Goal: Task Accomplishment & Management: Manage account settings

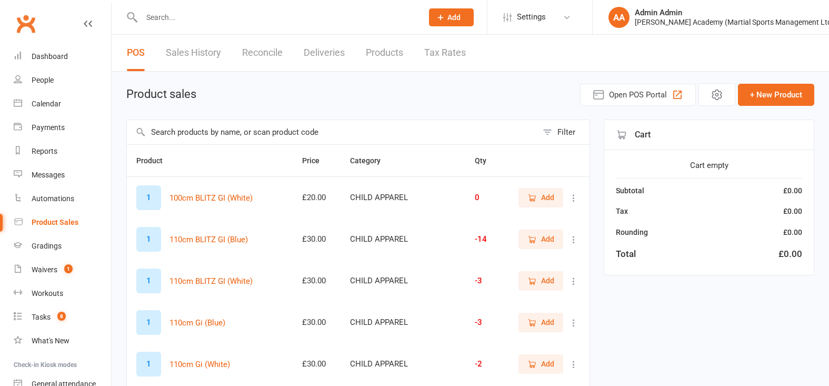
select select "100"
click at [33, 273] on link "Waivers 1" at bounding box center [62, 270] width 97 height 24
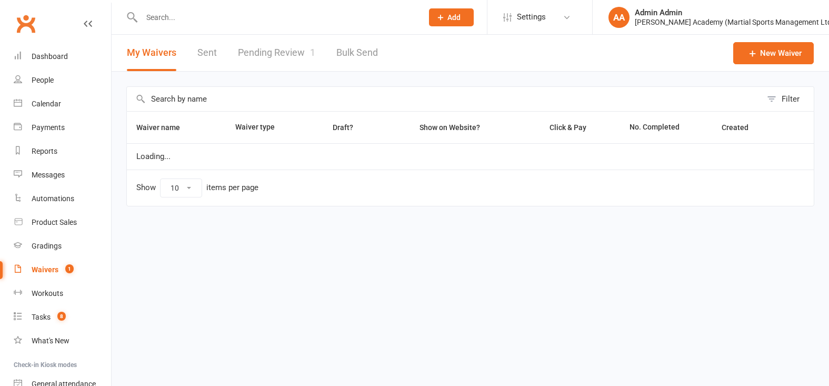
click at [280, 55] on link "Pending Review 1" at bounding box center [276, 53] width 77 height 36
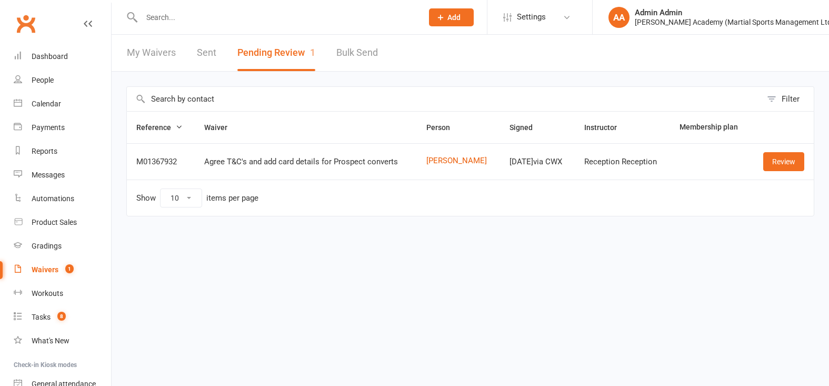
click at [772, 170] on link "Review" at bounding box center [783, 161] width 41 height 19
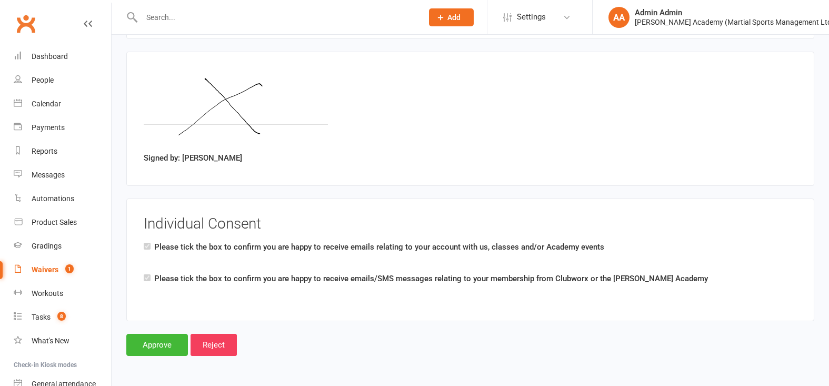
scroll to position [701, 0]
click at [165, 349] on input "Approve" at bounding box center [157, 345] width 62 height 22
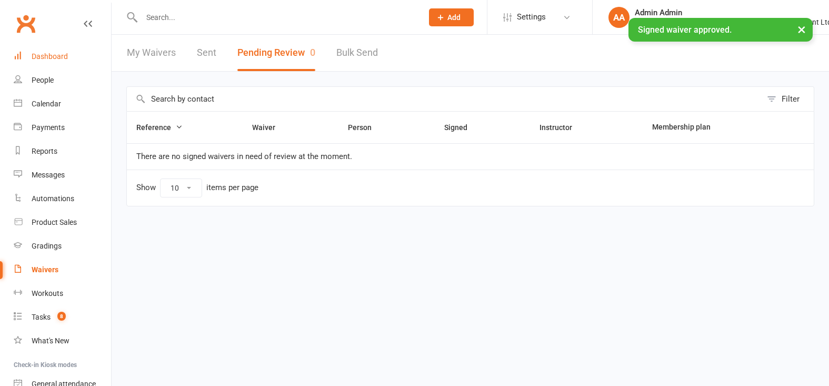
click at [42, 54] on div "Dashboard" at bounding box center [50, 56] width 36 height 8
